Goal: Task Accomplishment & Management: Manage account settings

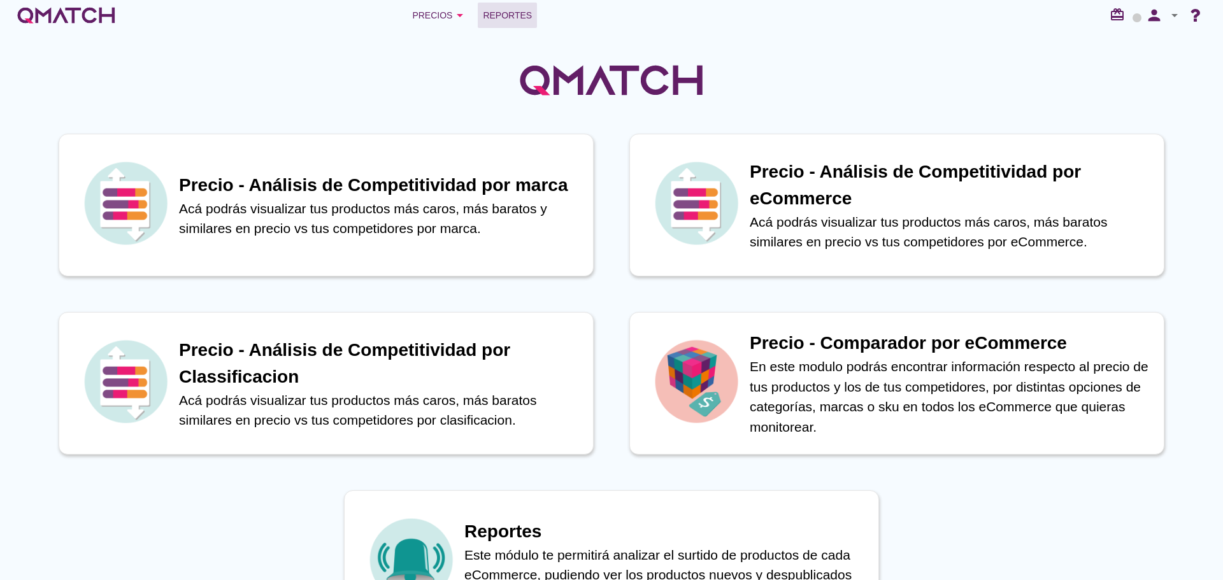
click at [502, 12] on span "Reportes" at bounding box center [507, 15] width 49 height 15
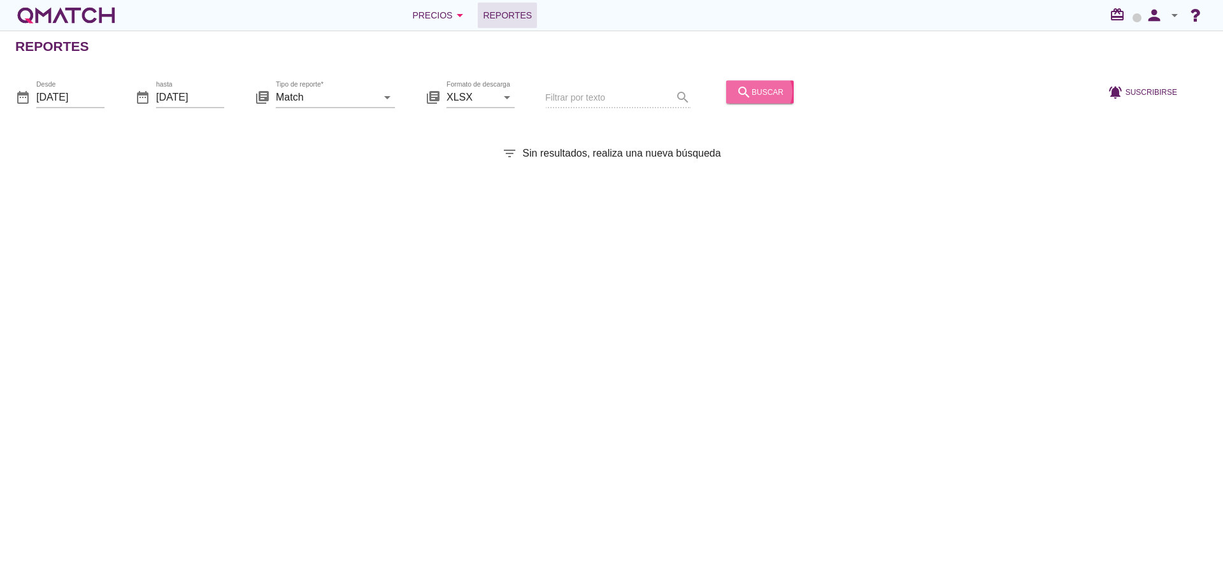
click at [754, 98] on div "search buscar" at bounding box center [759, 91] width 47 height 15
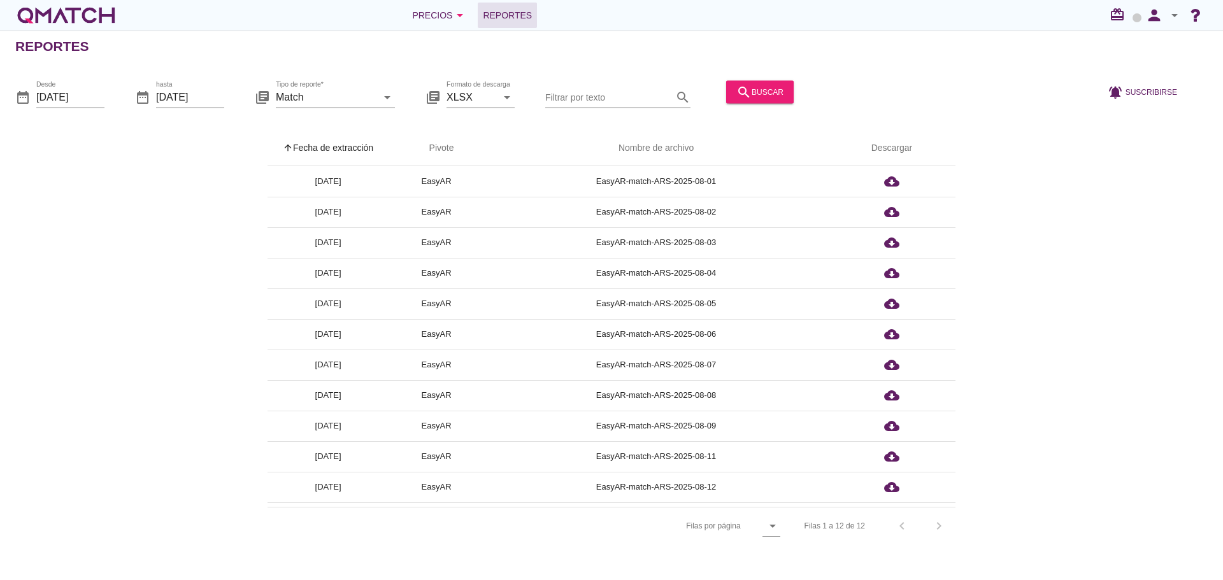
click at [347, 145] on th "arrow_upward Fecha de extracción" at bounding box center [328, 149] width 121 height 36
click at [1152, 16] on icon "person" at bounding box center [1154, 15] width 25 height 18
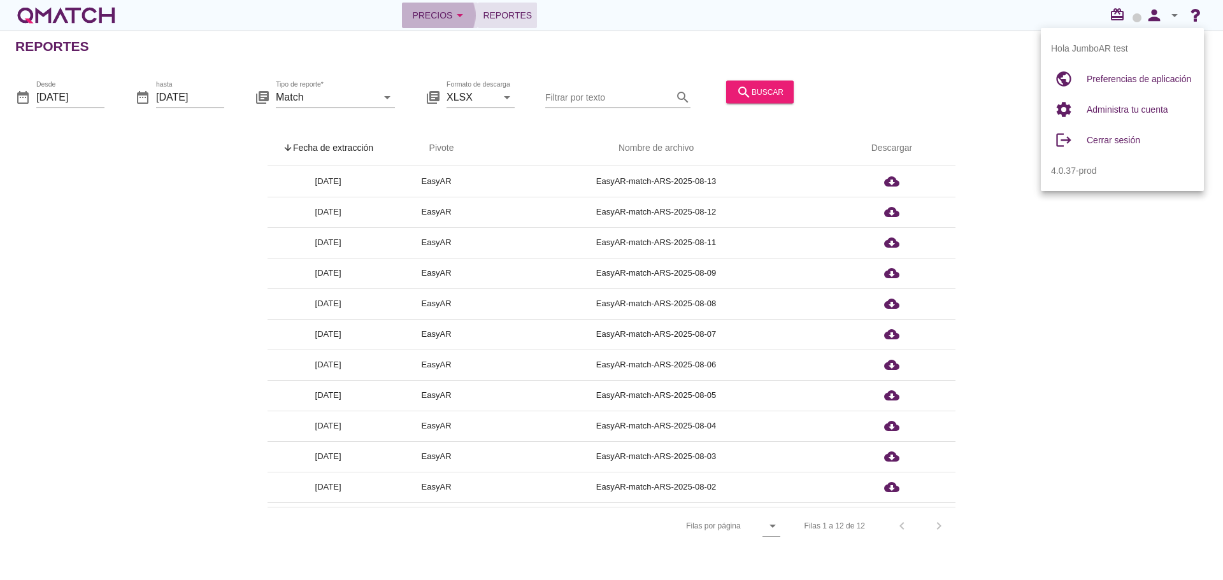
click at [421, 11] on div "Precios arrow_drop_down" at bounding box center [439, 15] width 55 height 15
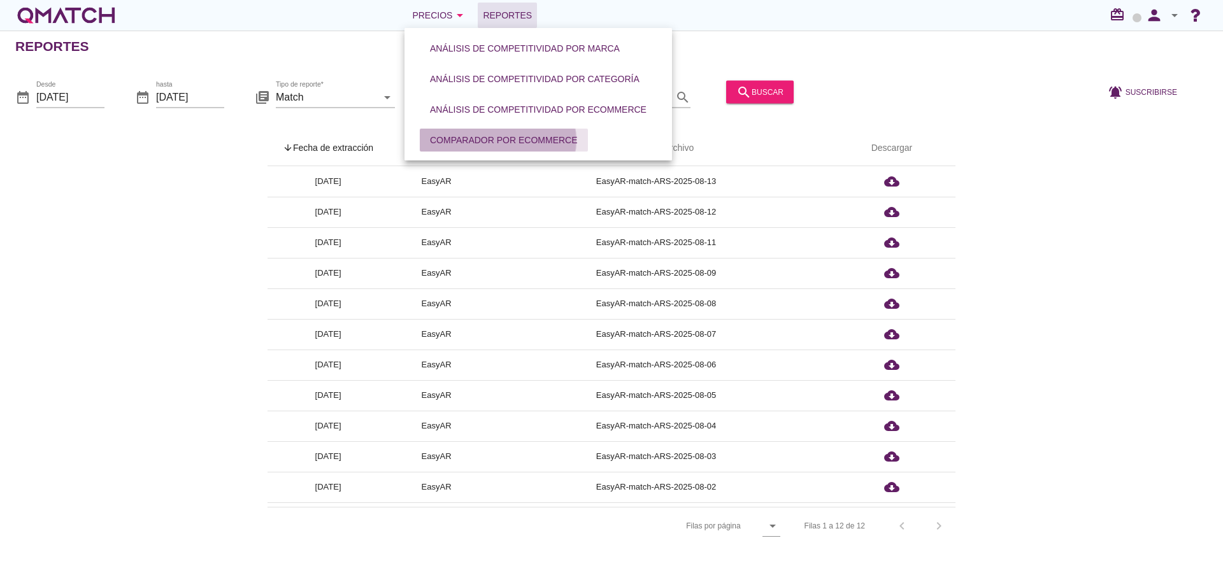
click at [494, 132] on button "Comparador por eCommerce" at bounding box center [504, 140] width 168 height 23
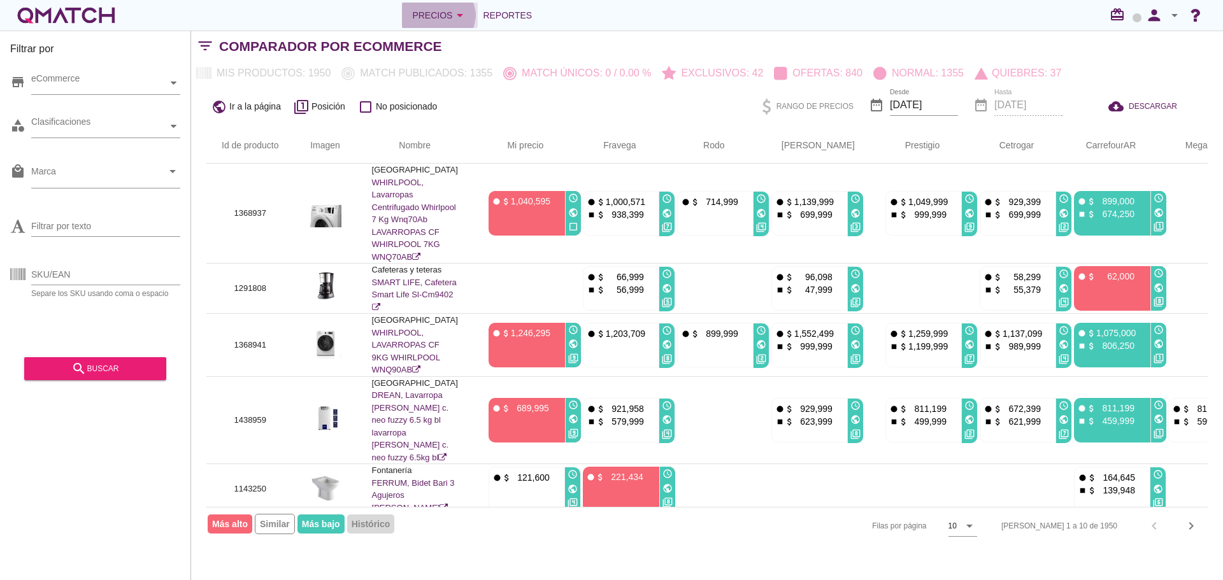
click at [436, 19] on div "Precios arrow_drop_down" at bounding box center [439, 15] width 55 height 15
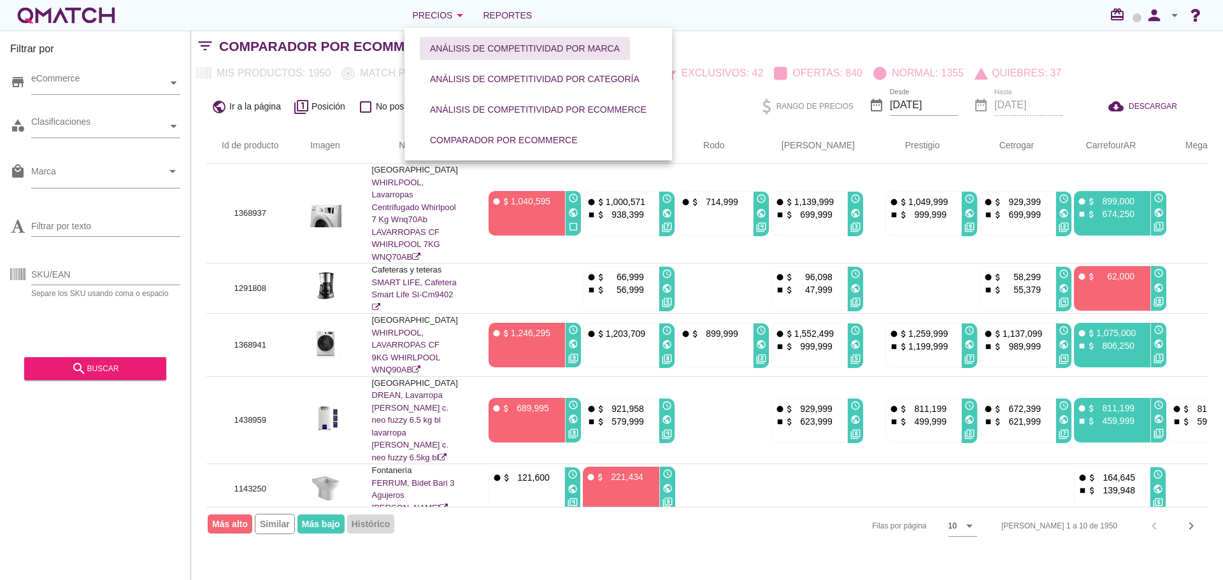
click at [441, 45] on div "Análisis de competitividad por marca" at bounding box center [525, 48] width 190 height 13
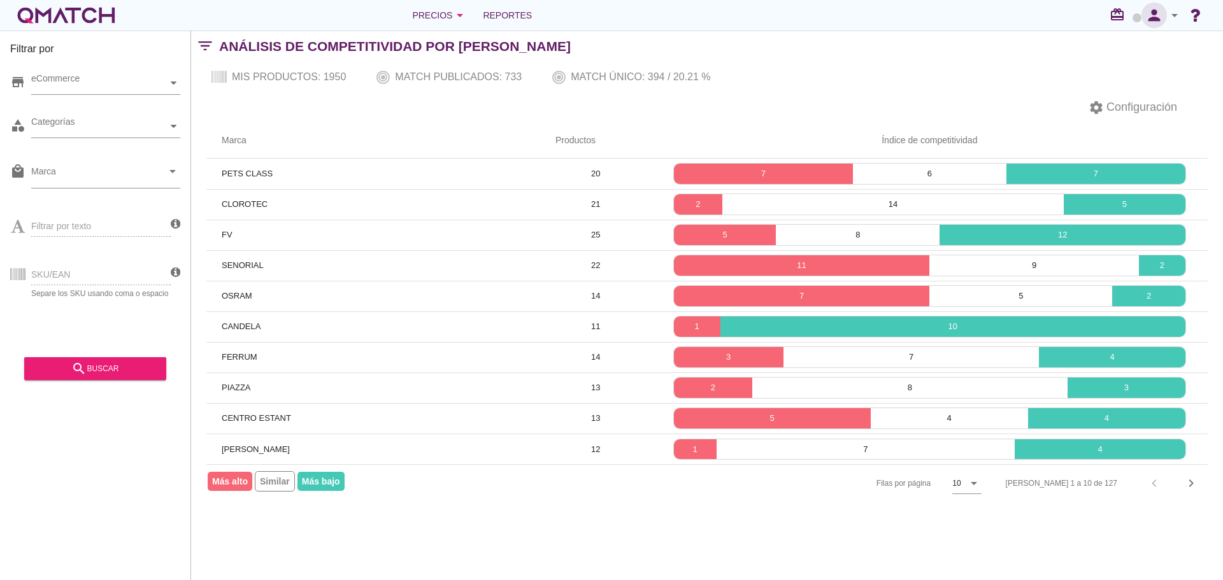
click at [1156, 15] on icon "person" at bounding box center [1154, 15] width 25 height 18
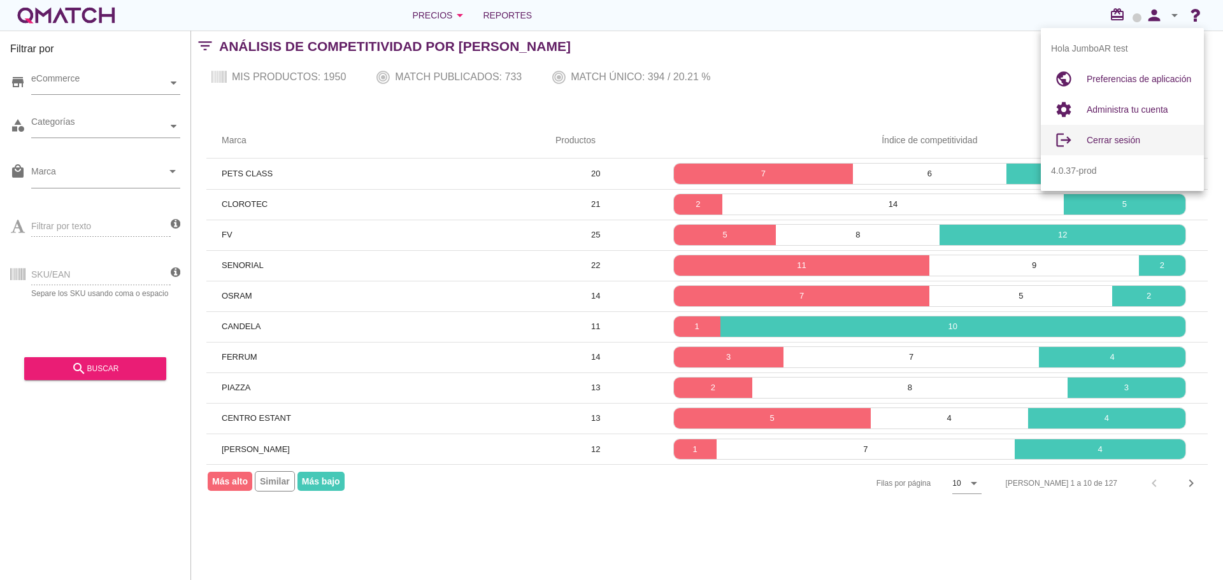
click at [1124, 141] on span "Cerrar sesión" at bounding box center [1114, 140] width 54 height 10
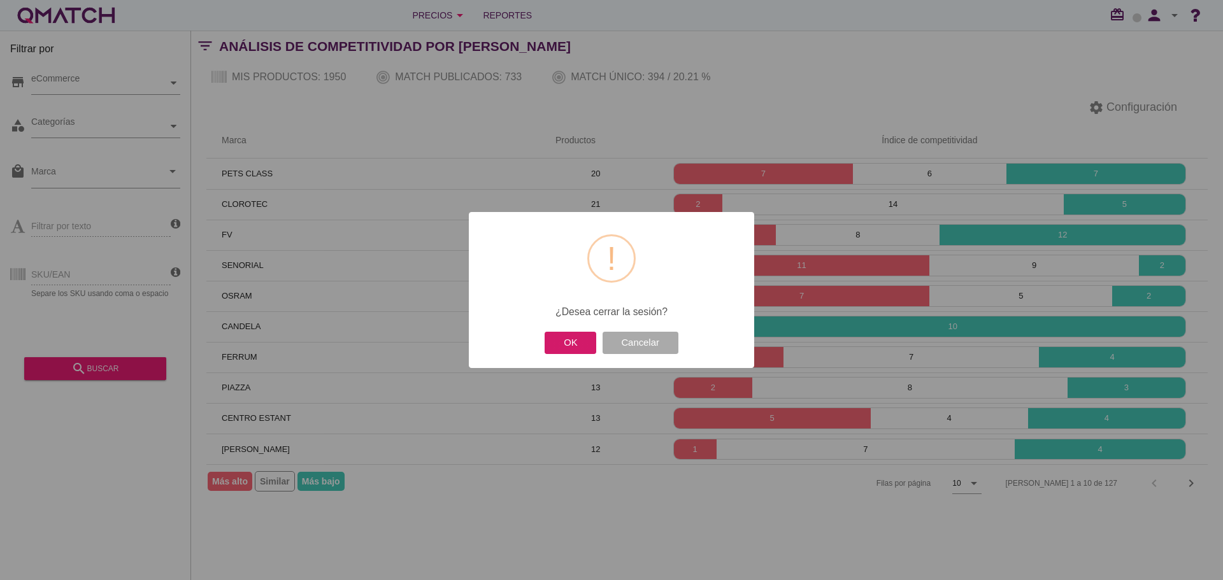
click at [563, 335] on button "OK" at bounding box center [571, 343] width 52 height 22
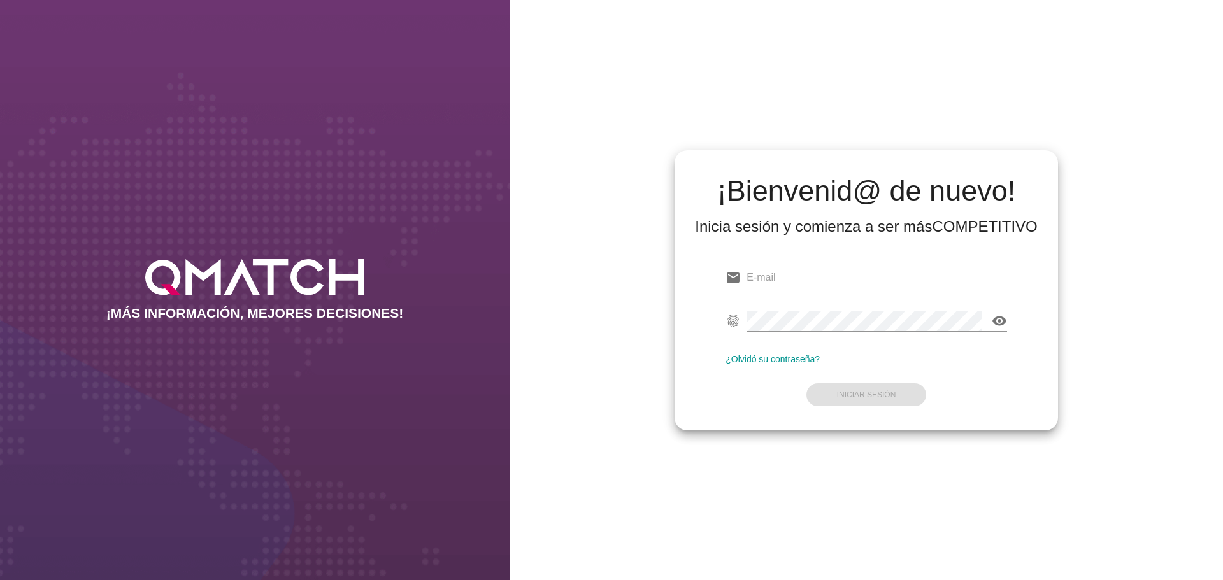
type input "test@test.cencosud.com.ar"
click at [631, 461] on div "¡Bienvenid@ de nuevo! Inicia sesión y comienza a ser más COMPETITIVO email test…" at bounding box center [866, 290] width 713 height 580
